Goal: Transaction & Acquisition: Download file/media

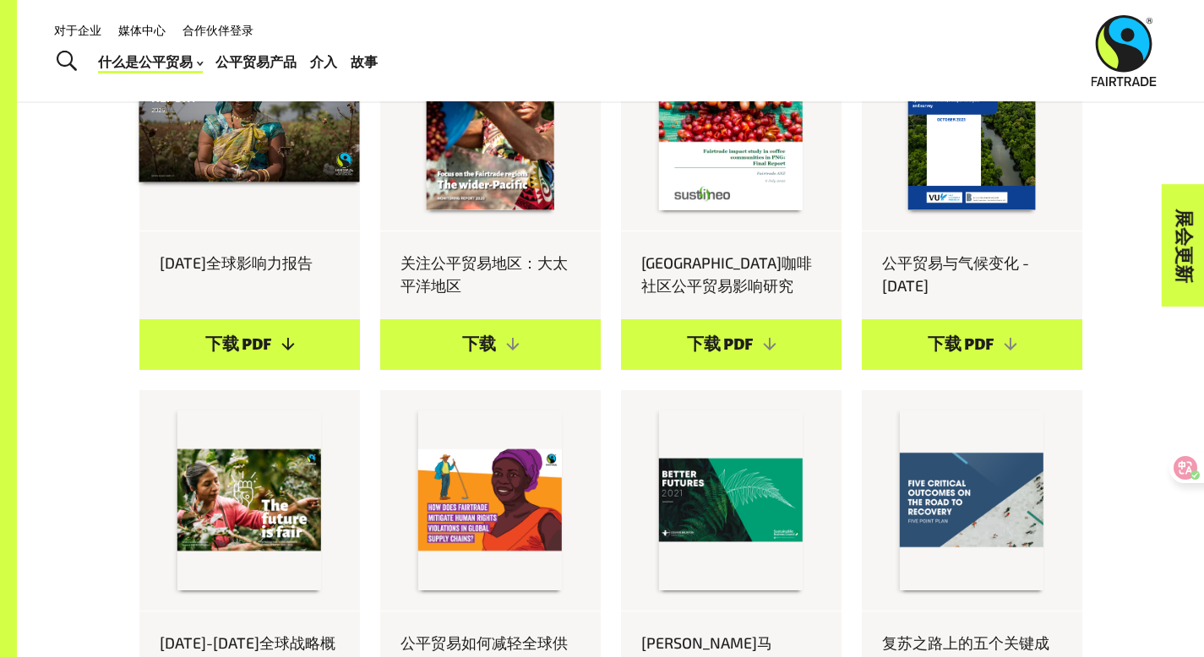
scroll to position [898, 0]
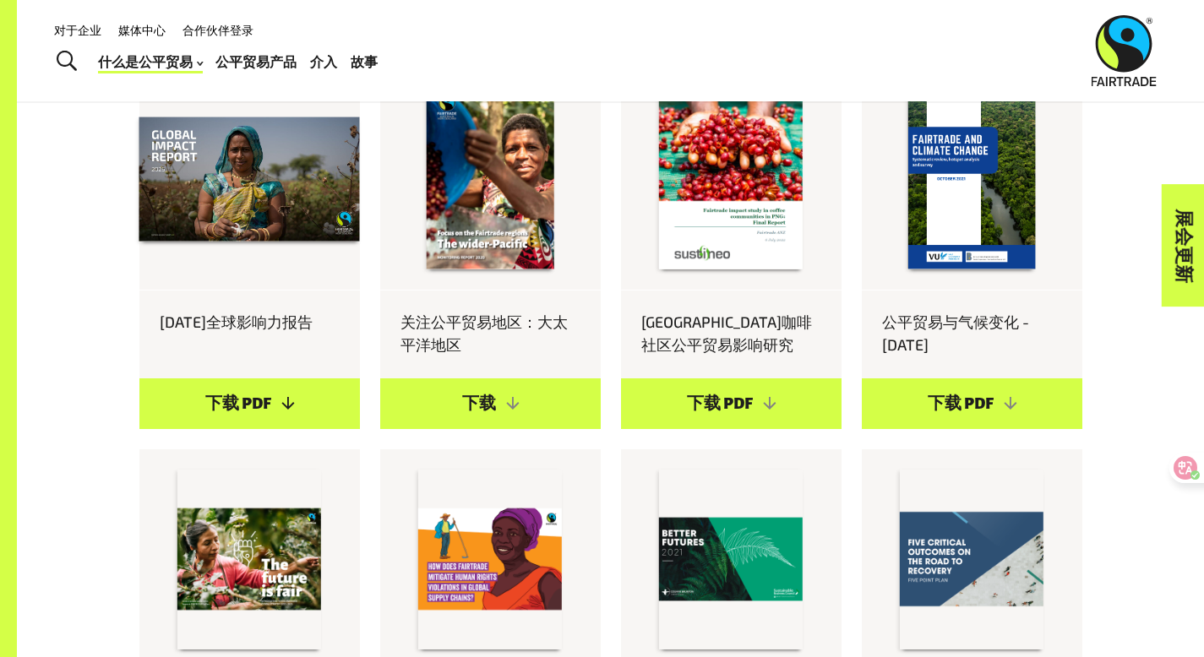
click at [257, 429] on link "下载 PDF" at bounding box center [249, 404] width 221 height 51
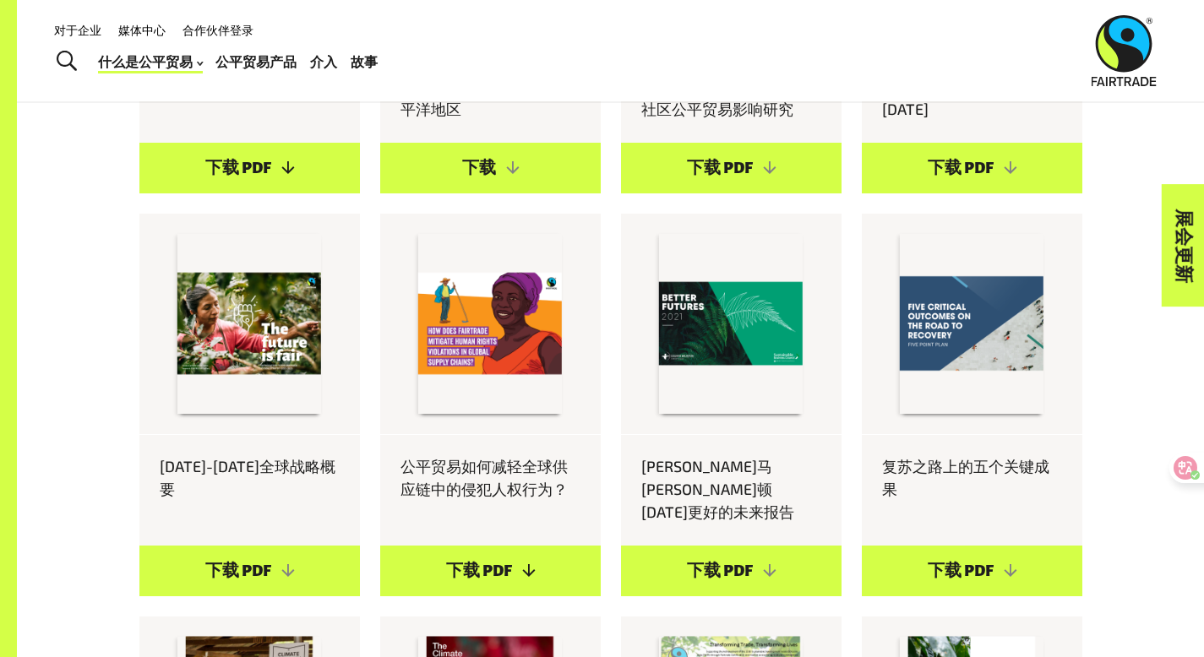
scroll to position [985, 0]
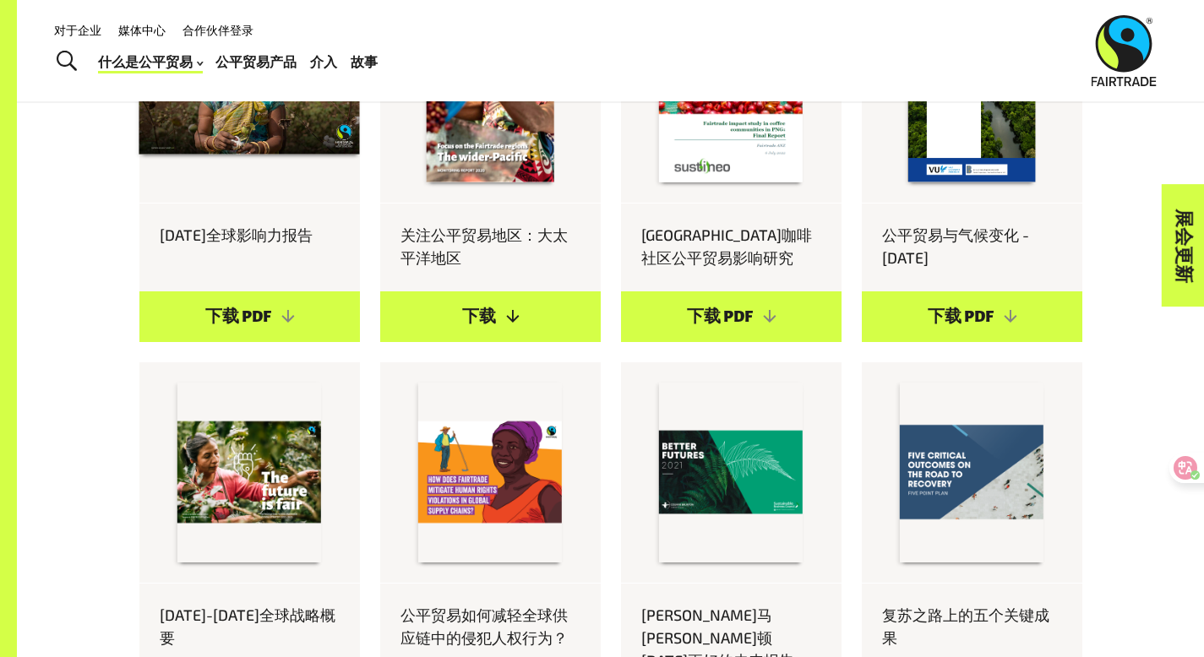
click at [527, 342] on link "下载" at bounding box center [490, 316] width 221 height 51
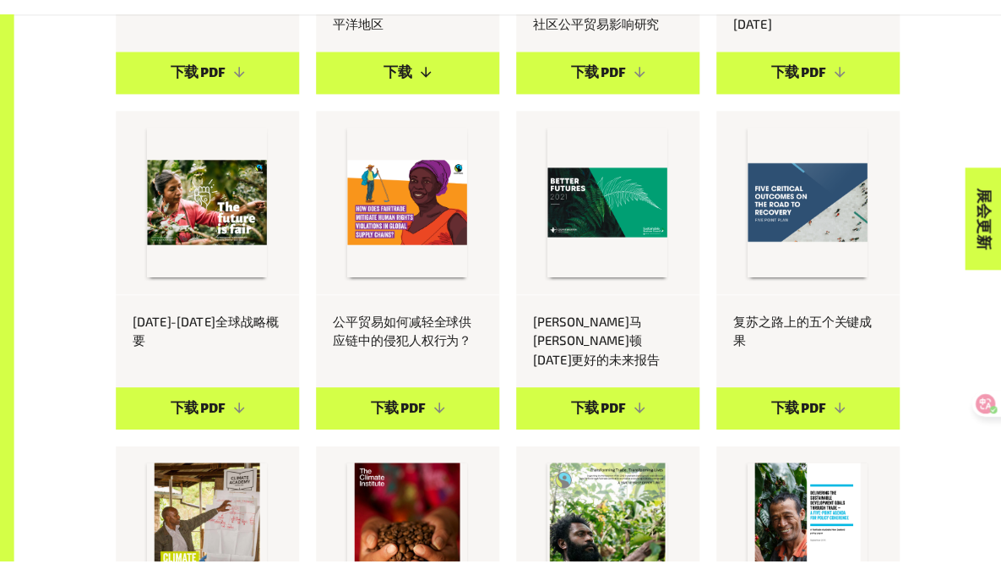
scroll to position [975, 0]
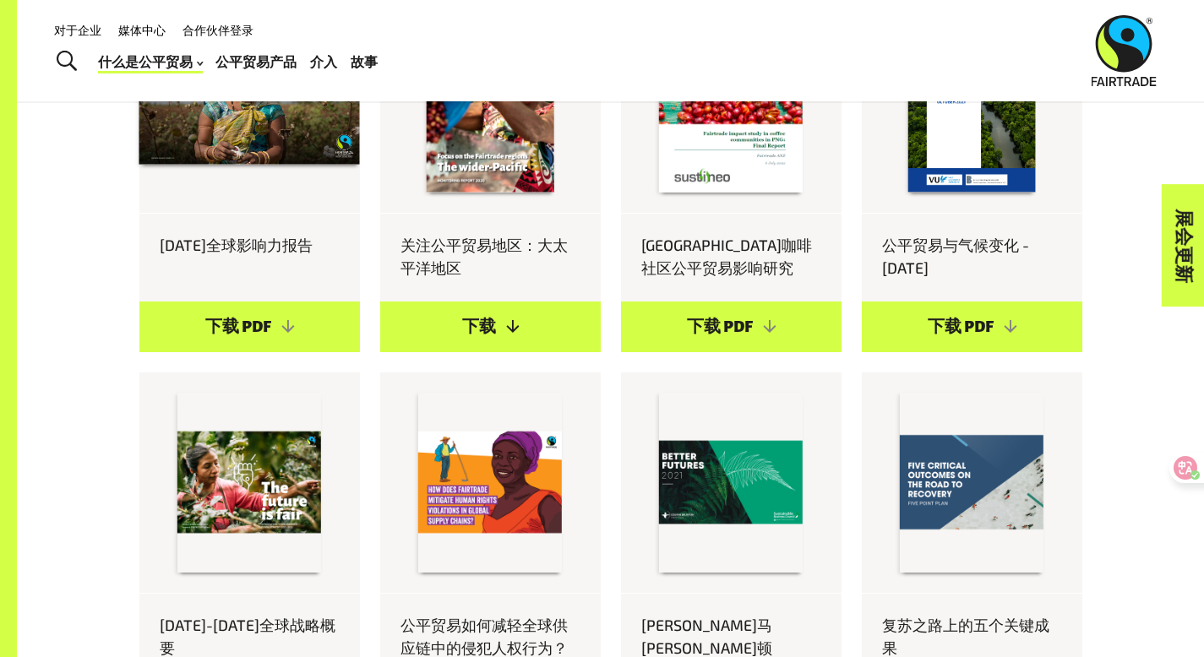
click at [509, 352] on link "下载" at bounding box center [490, 327] width 221 height 51
click at [510, 352] on link "下载" at bounding box center [490, 327] width 221 height 51
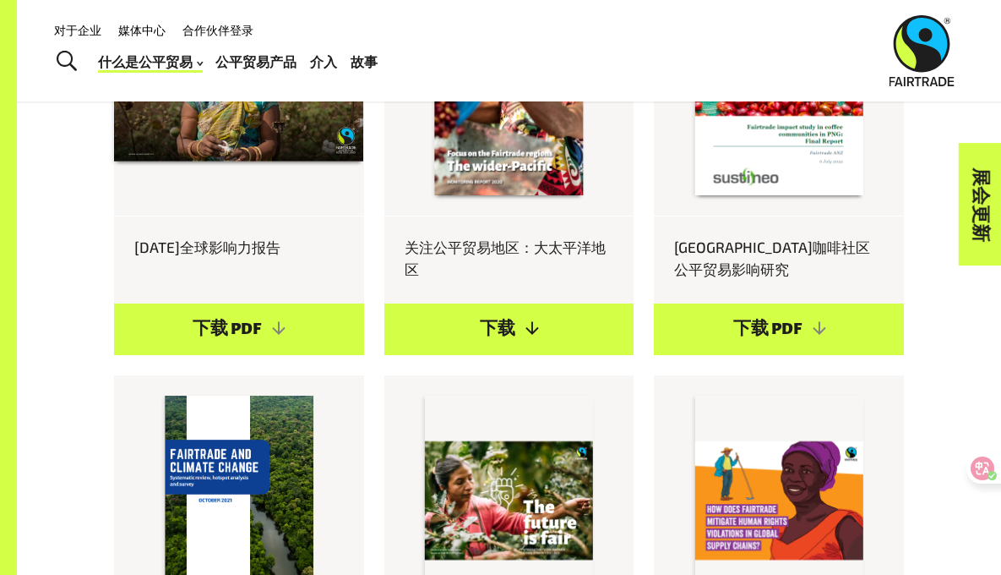
scroll to position [716, 0]
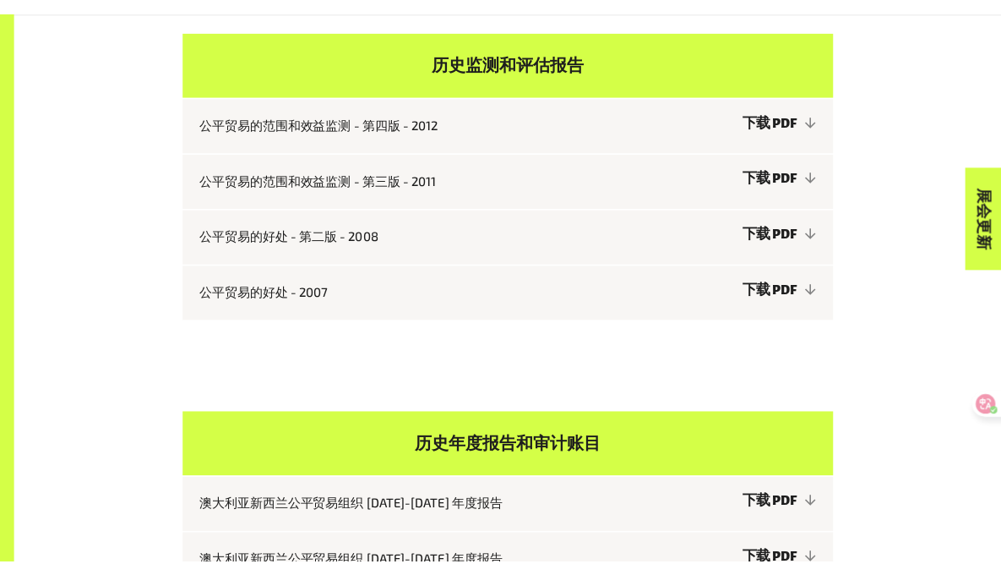
scroll to position [636, 0]
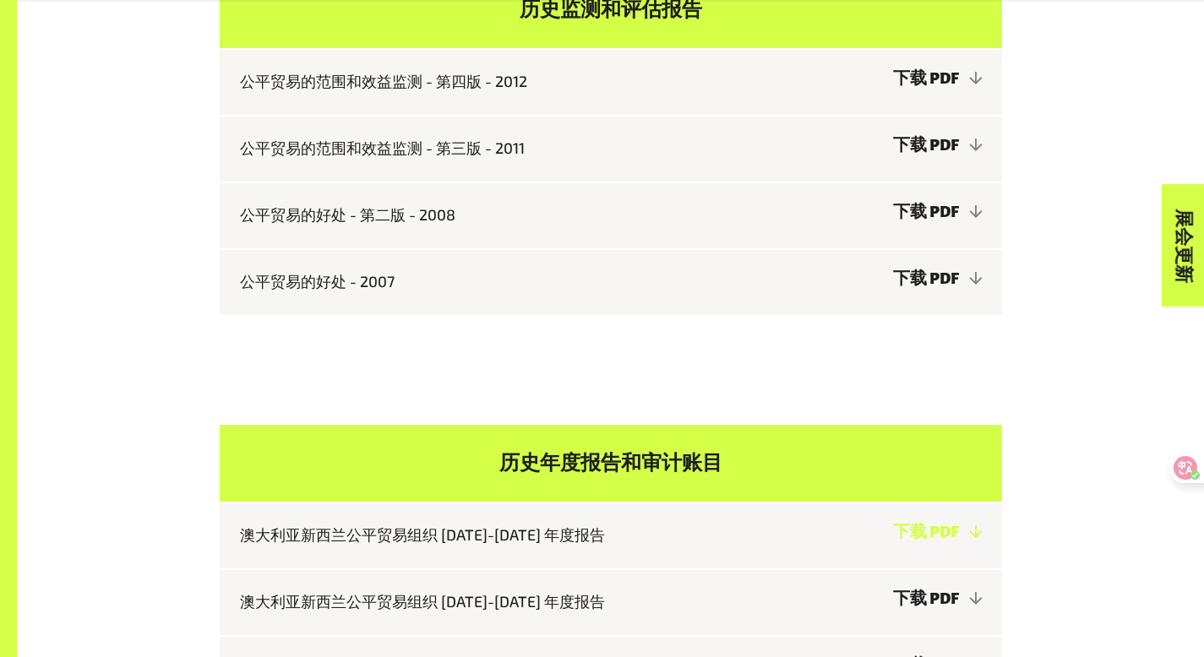
click at [982, 533] on link "下载 PDF" at bounding box center [937, 532] width 89 height 17
